Goal: Find specific page/section: Find specific page/section

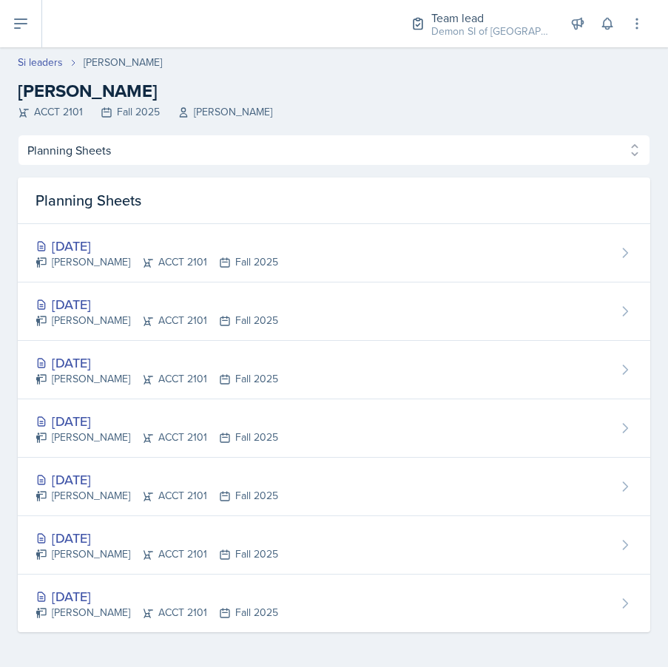
select select "Planning Sheets"
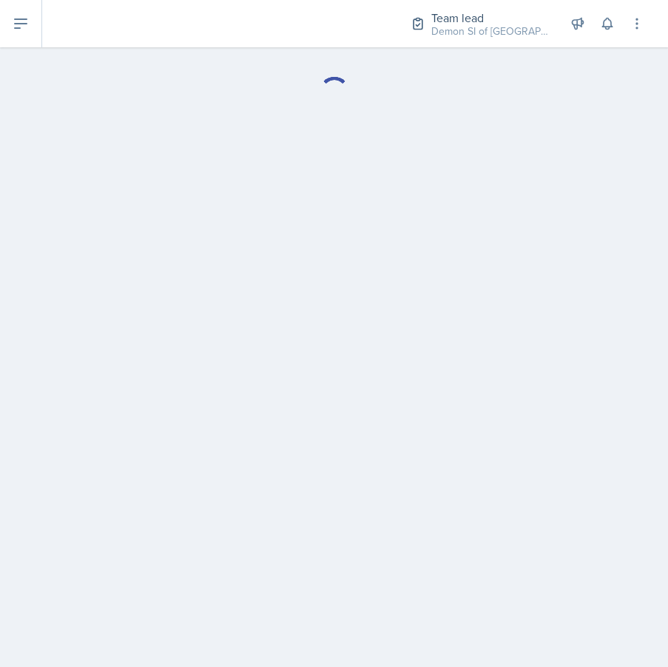
select select "Planning Sheets"
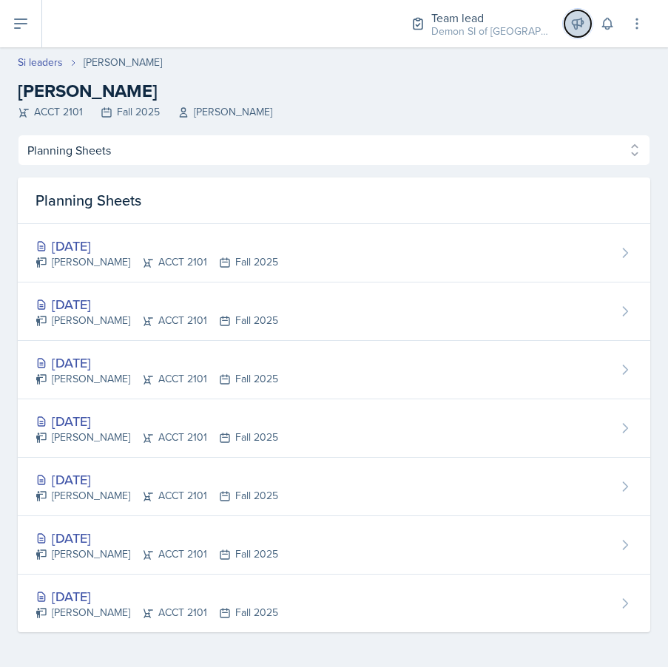
click at [578, 22] on icon at bounding box center [577, 23] width 15 height 15
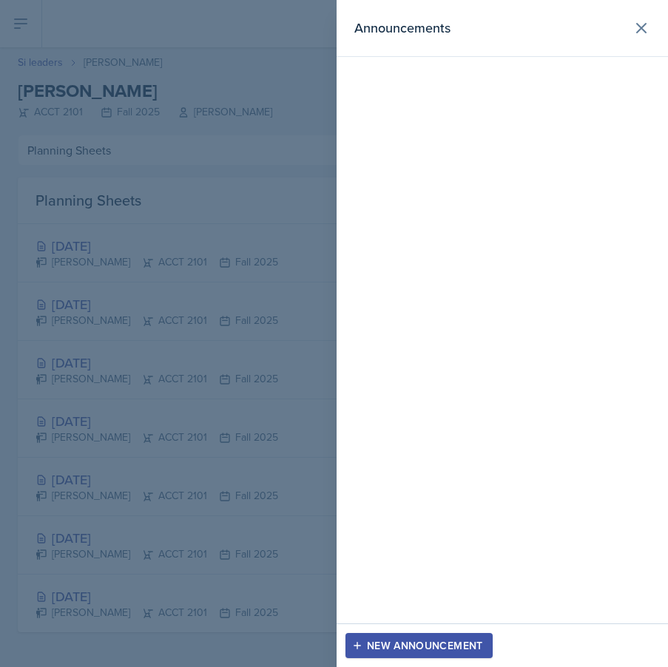
click at [155, 193] on div at bounding box center [334, 333] width 668 height 667
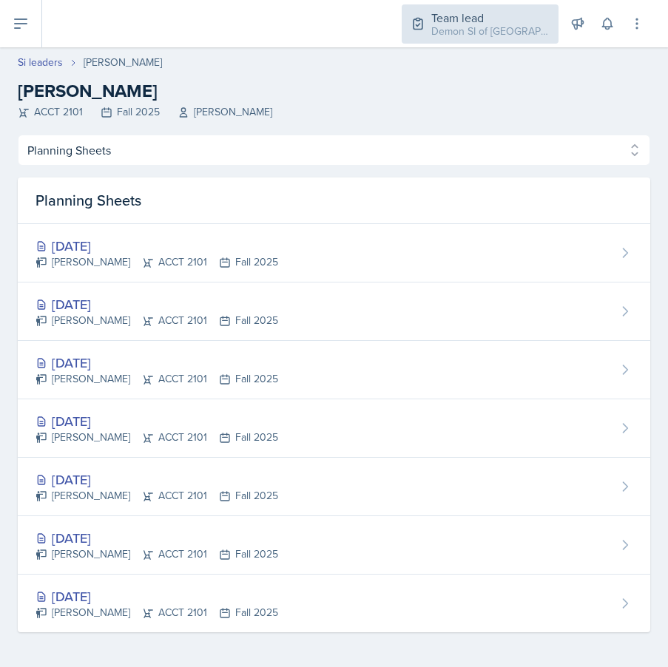
click at [439, 16] on div "Team lead" at bounding box center [490, 18] width 118 height 18
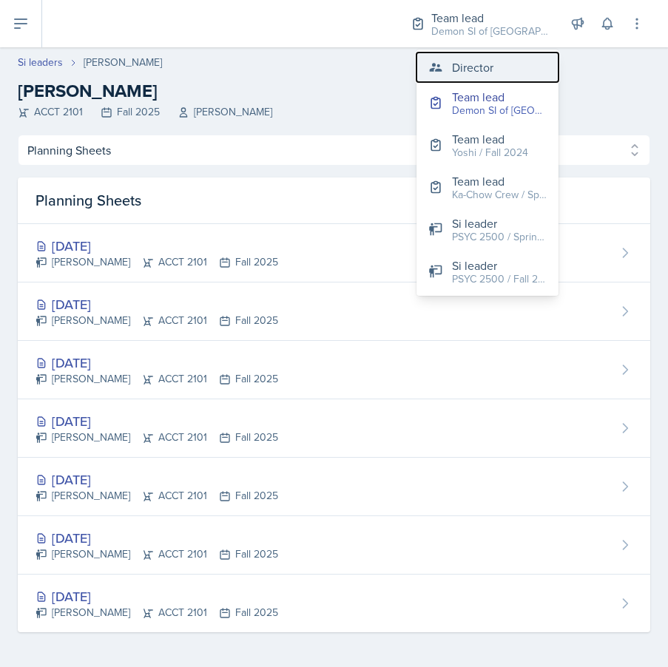
click at [464, 64] on div "Director" at bounding box center [472, 67] width 41 height 18
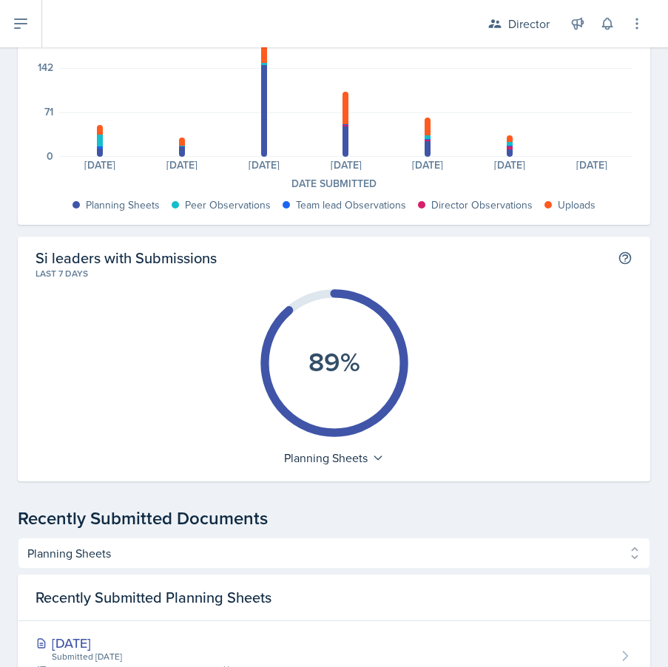
scroll to position [121, 0]
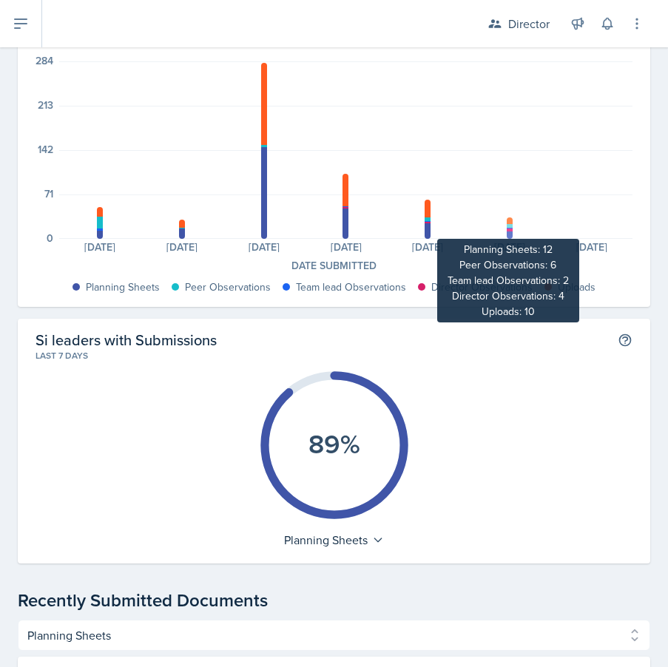
click at [510, 226] on div at bounding box center [510, 226] width 6 height 4
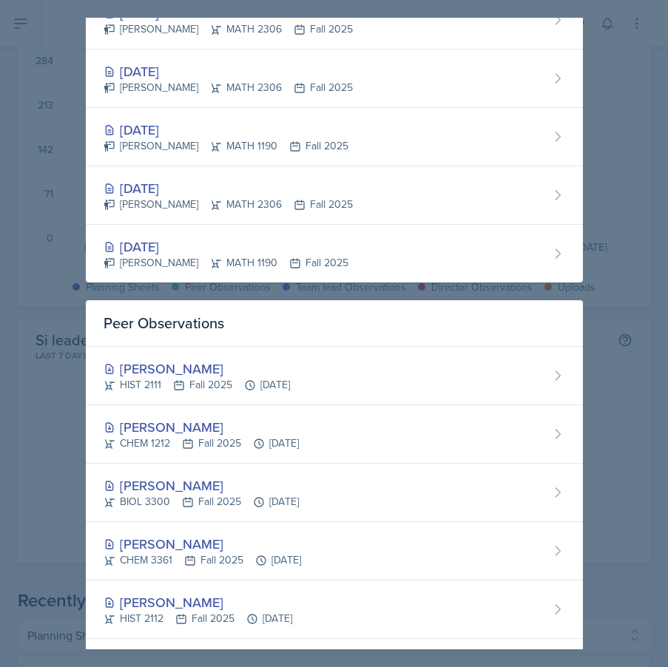
scroll to position [496, 0]
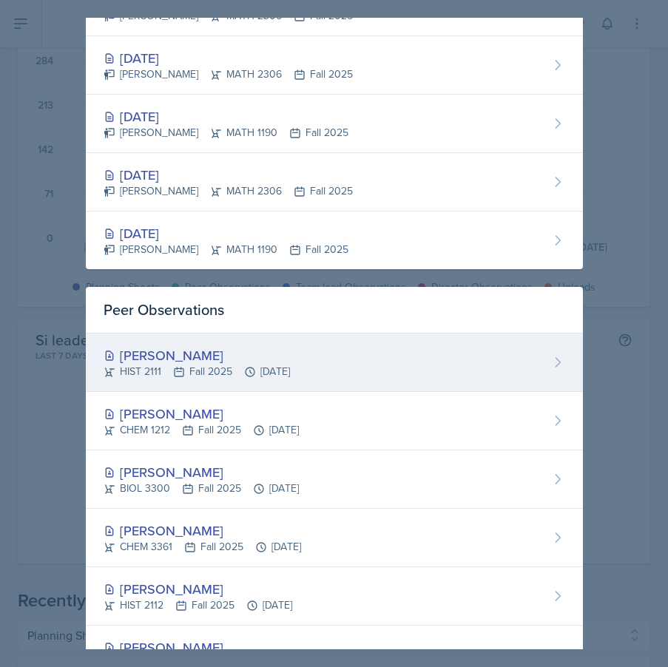
click at [452, 360] on div "Kate Brainerd HIST 2111 Fall 2025 Sep 24th, 2025" at bounding box center [334, 363] width 497 height 58
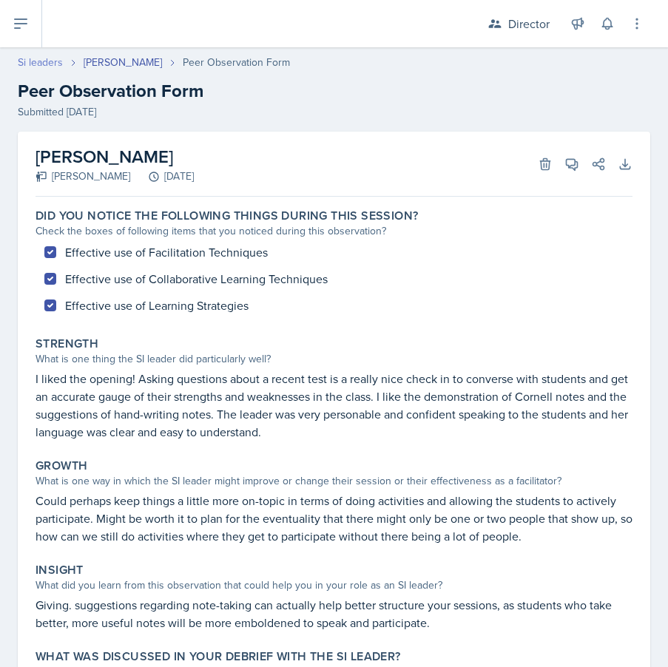
click at [53, 64] on link "Si leaders" at bounding box center [40, 63] width 45 height 16
select select "2bed604d-1099-4043-b1bc-2365e8740244"
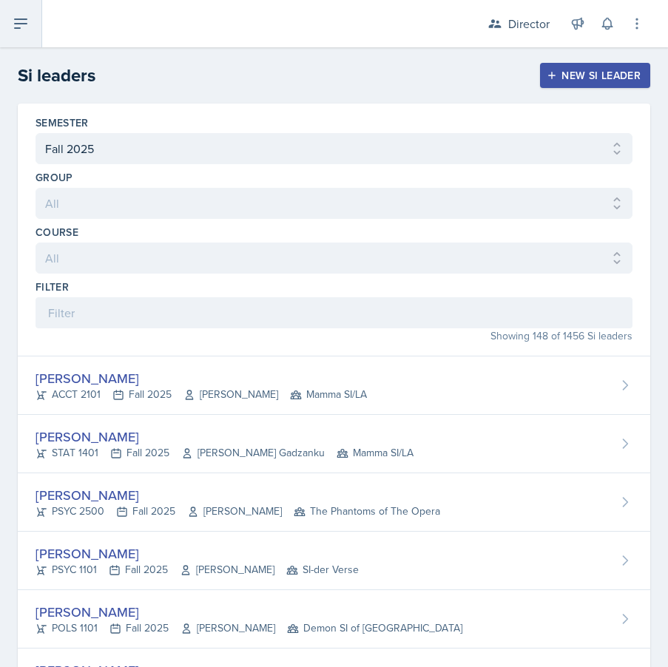
click at [12, 26] on icon at bounding box center [21, 24] width 18 height 18
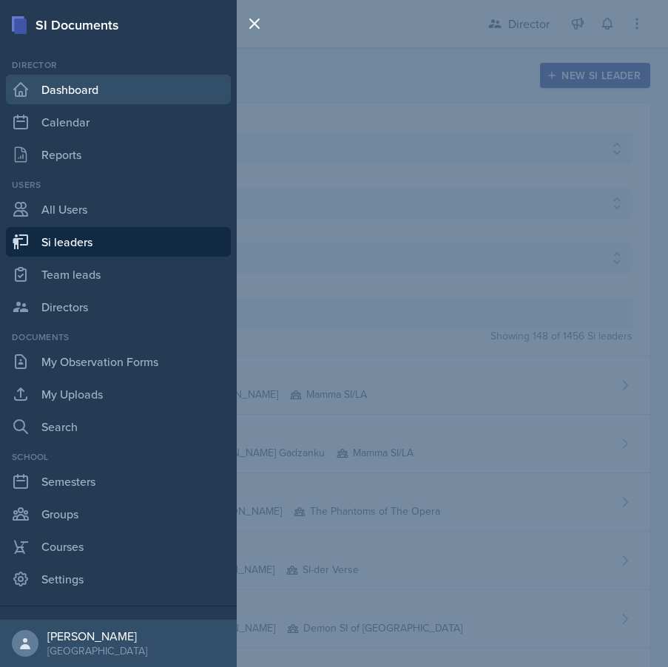
click at [113, 84] on link "Dashboard" at bounding box center [118, 90] width 225 height 30
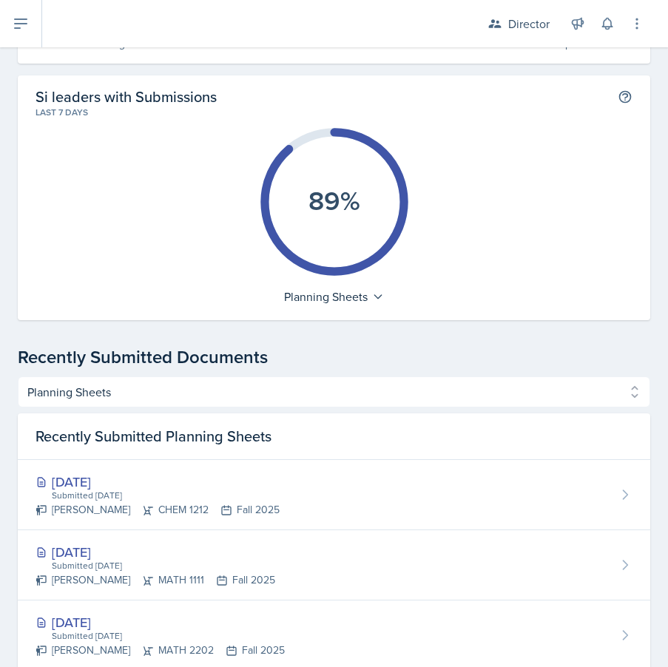
scroll to position [382, 0]
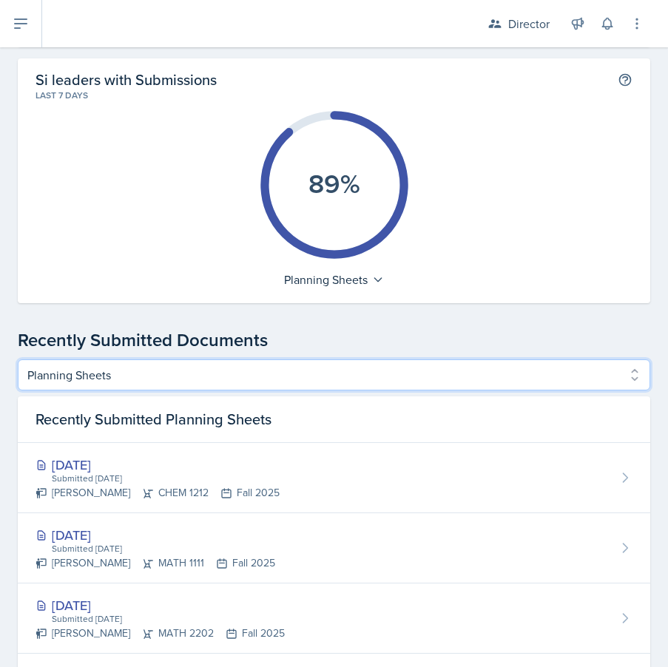
click at [211, 372] on select "Planning Sheets Peer Observations Team lead Observations Director Observations …" at bounding box center [334, 375] width 632 height 31
select select "Peer Observations"
click at [18, 360] on select "Planning Sheets Peer Observations Team lead Observations Director Observations …" at bounding box center [334, 375] width 632 height 31
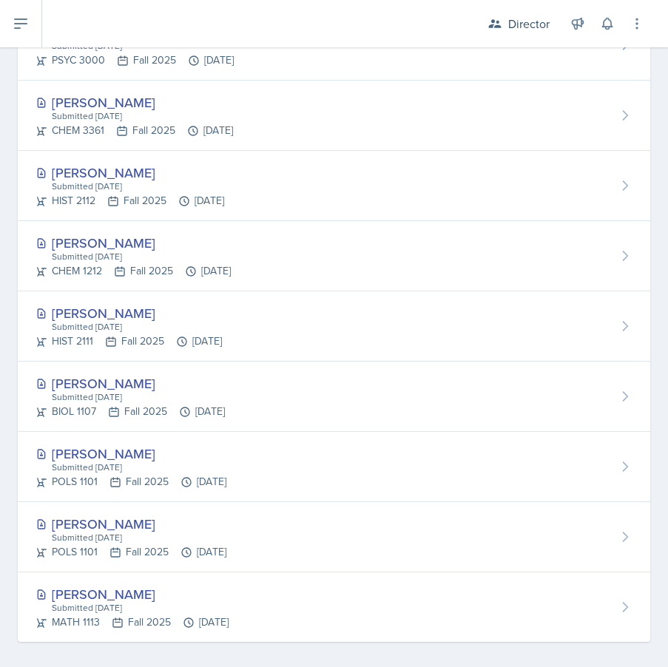
scroll to position [895, 0]
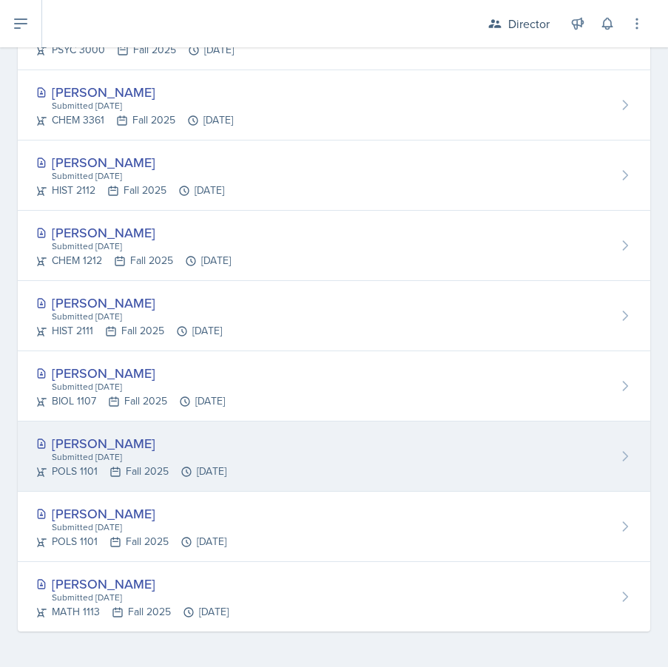
click at [107, 447] on div "Malk Almimar" at bounding box center [131, 443] width 191 height 20
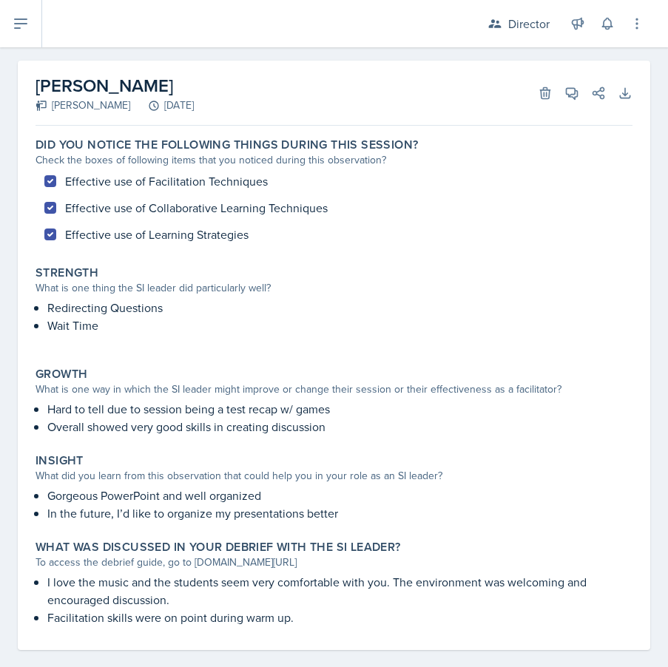
scroll to position [79, 0]
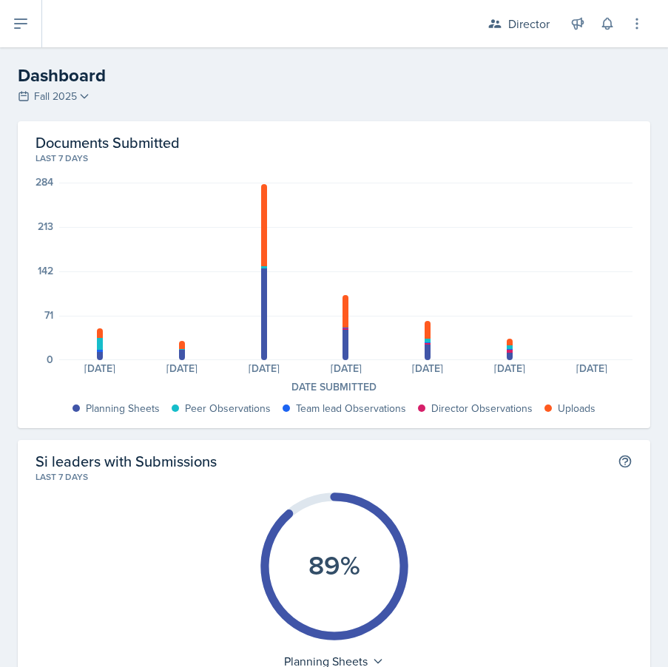
click at [252, 261] on div "Planning Sheets: 13 Peer Observations: 18 Team lead Observations: 4 Uploads: 16…" at bounding box center [345, 272] width 573 height 178
click at [260, 263] on div "Planning Sheets: 13 Peer Observations: 18 Team lead Observations: 4 Uploads: 16…" at bounding box center [345, 272] width 573 height 178
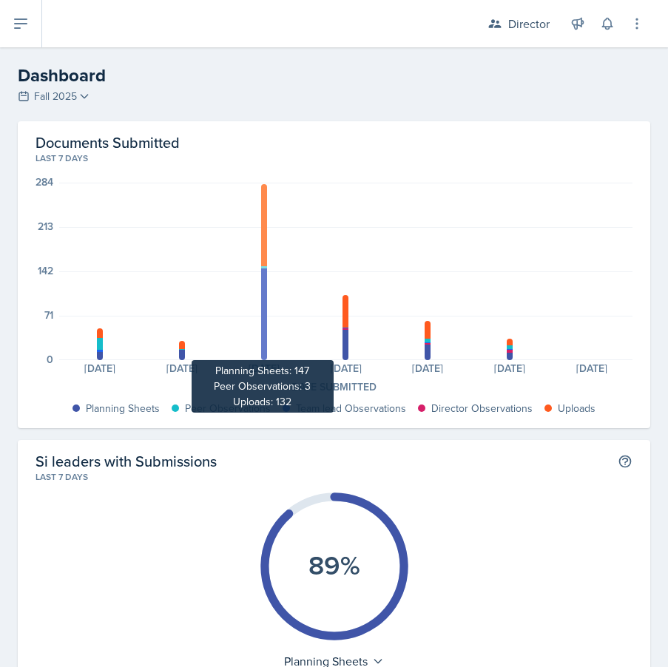
click at [266, 263] on div at bounding box center [264, 225] width 6 height 83
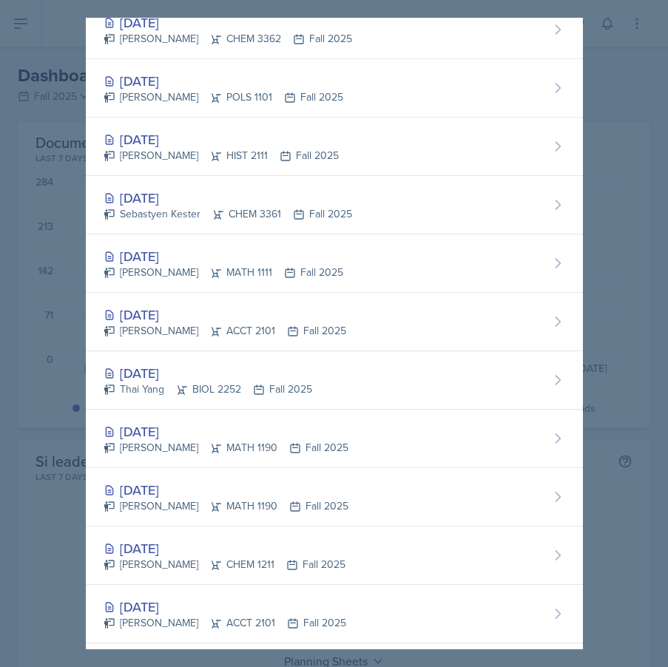
scroll to position [4573, 0]
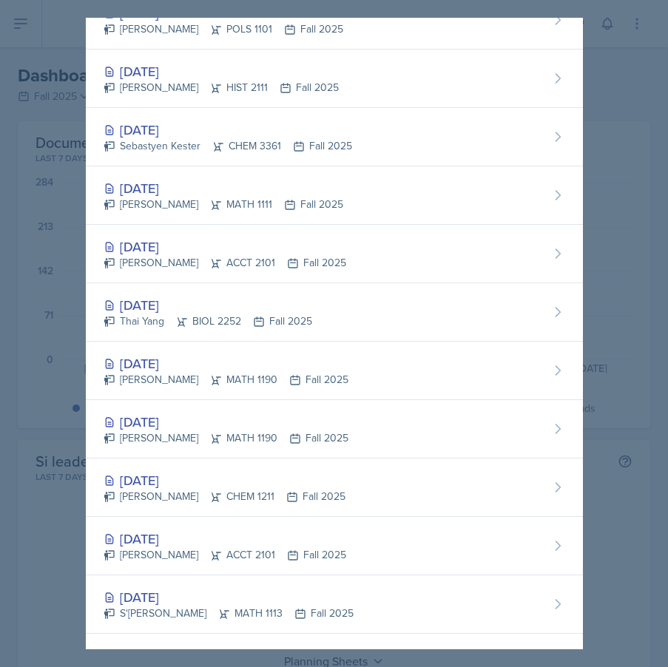
click at [4, 288] on div at bounding box center [334, 333] width 668 height 667
